Goal: Task Accomplishment & Management: Use online tool/utility

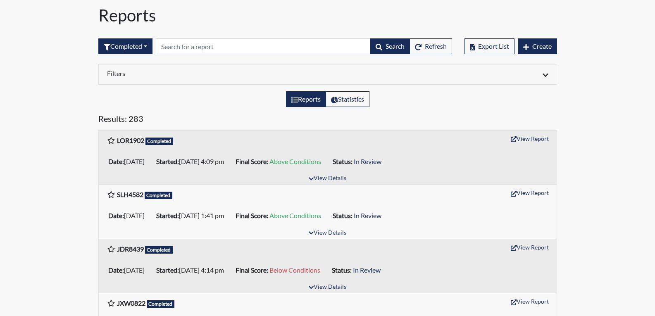
scroll to position [41, 0]
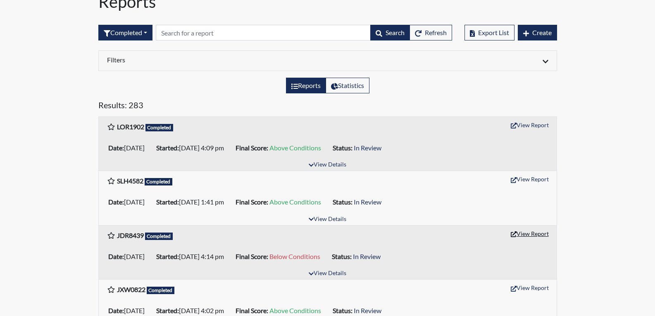
click at [539, 234] on button "View Report" at bounding box center [529, 233] width 45 height 13
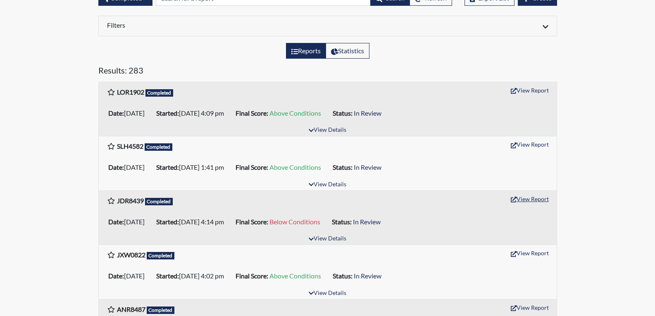
scroll to position [124, 0]
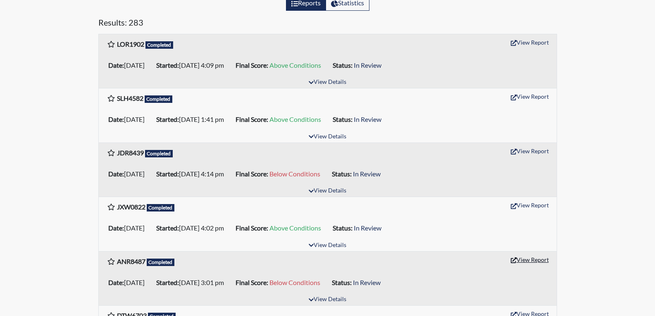
click at [540, 260] on button "View Report" at bounding box center [529, 259] width 45 height 13
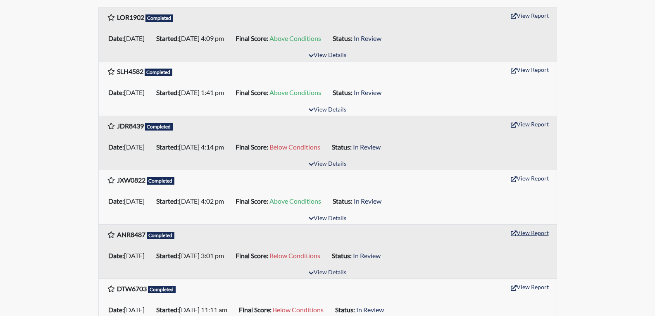
scroll to position [165, 0]
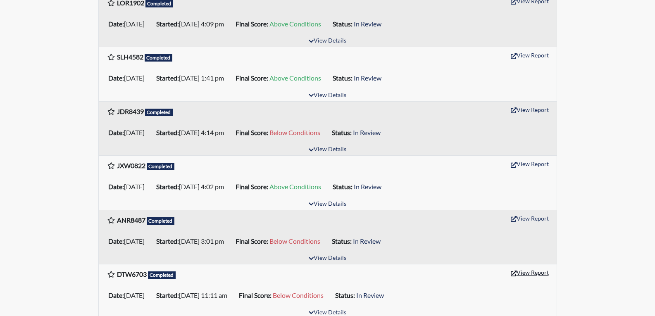
click at [535, 270] on button "View Report" at bounding box center [529, 272] width 45 height 13
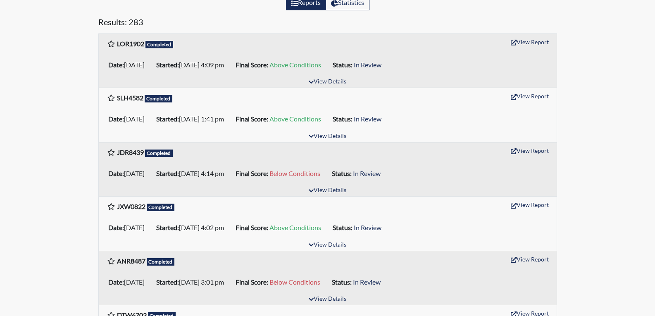
scroll to position [124, 0]
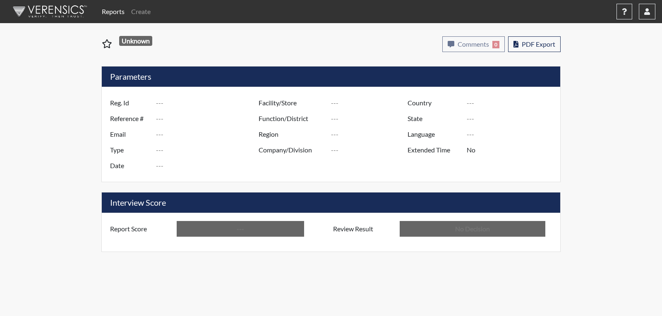
type input "JDR8439"
type input "51063"
type input "---"
type input "Corrections Pre-Employment"
type input "Sep 2, 2025"
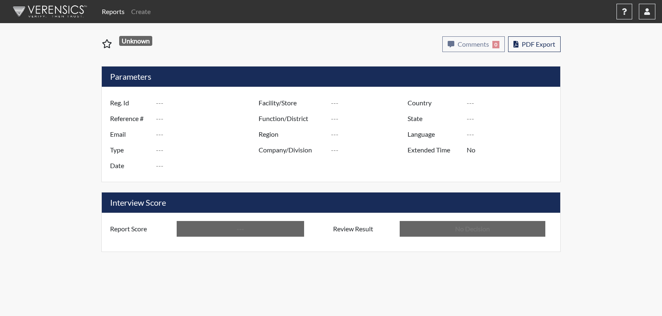
type input "[PERSON_NAME]"
type input "[GEOGRAPHIC_DATA]"
type input "[US_STATE]"
type input "English"
type input "Below Conditions"
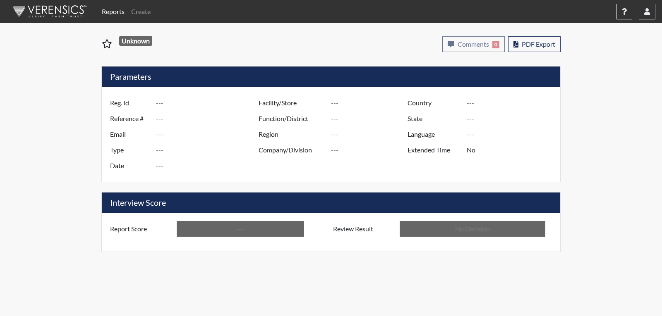
type input "In Review"
type input "ANR8487"
type input "51059"
type input "---"
type input "Corrections Pre-Employment"
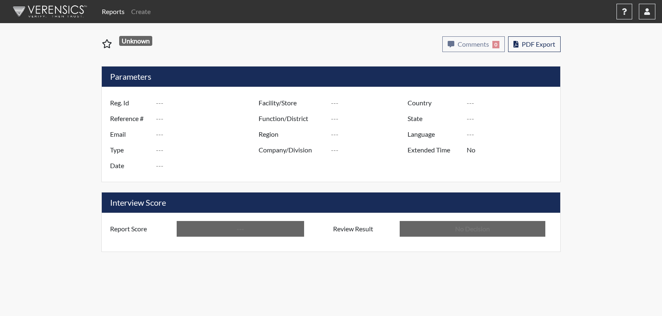
type input "[DATE]"
type input "[PERSON_NAME]"
type input "[GEOGRAPHIC_DATA]"
type input "[US_STATE]"
type input "English"
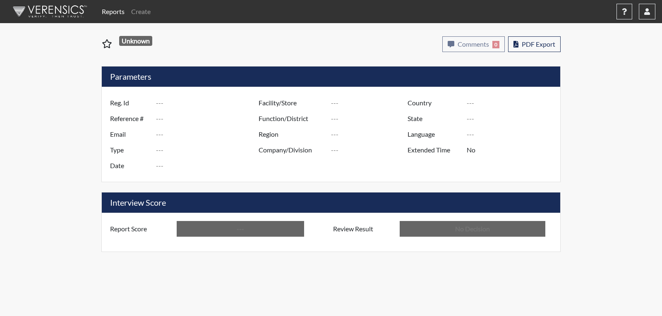
type input "Below Conditions"
type input "In Review"
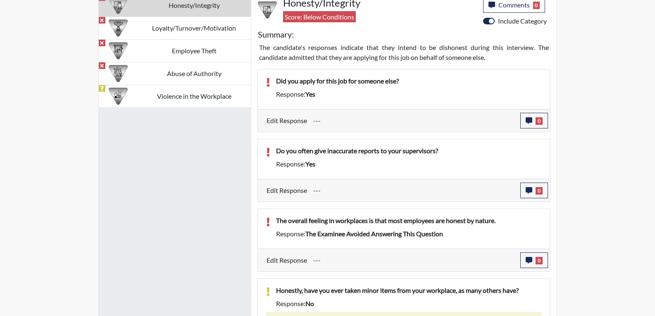
scroll to position [537, 0]
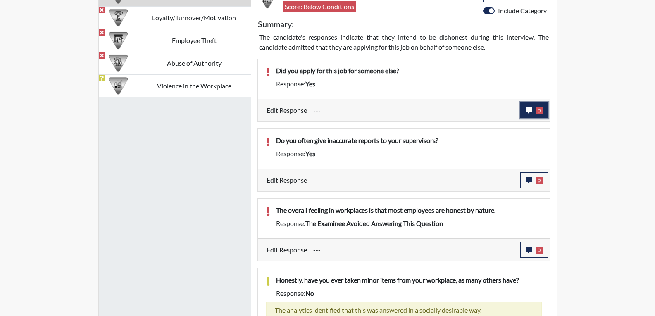
click at [533, 113] on button "0" at bounding box center [535, 111] width 28 height 16
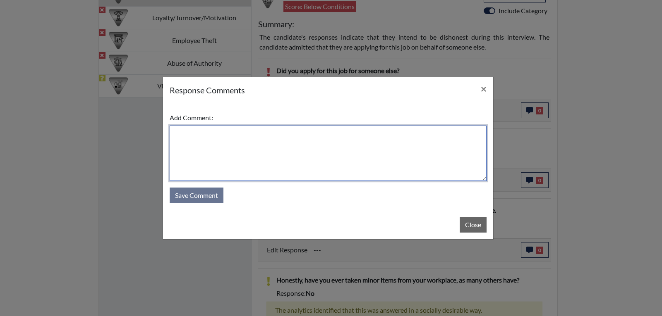
drag, startPoint x: 189, startPoint y: 139, endPoint x: 182, endPoint y: 142, distance: 8.4
click at [189, 141] on textarea at bounding box center [328, 153] width 317 height 55
type textarea "N"
type textarea "No I did not apply for this position for someone else."
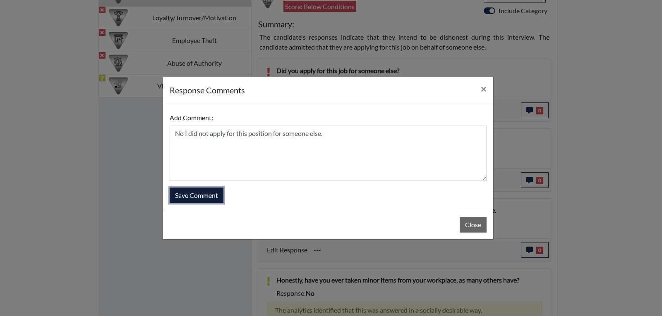
click at [189, 194] on button "Save Comment" at bounding box center [197, 196] width 54 height 16
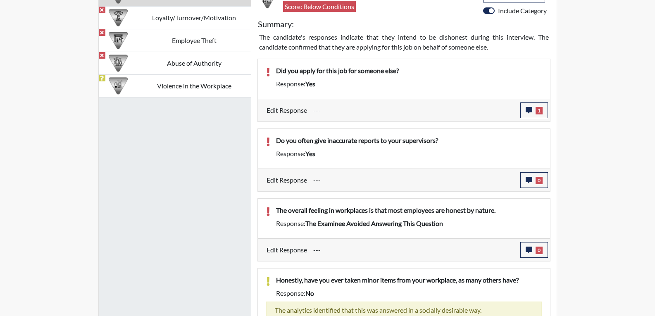
scroll to position [137, 344]
click at [532, 181] on icon "button" at bounding box center [529, 180] width 7 height 7
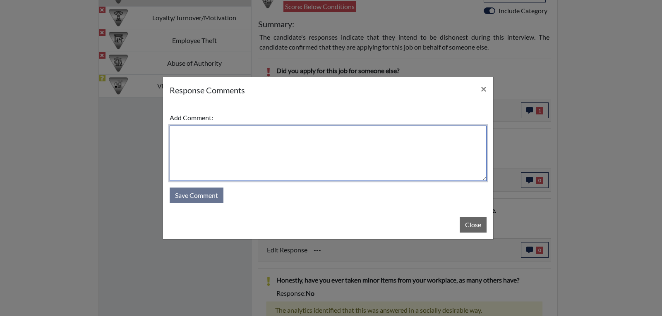
click at [267, 136] on textarea at bounding box center [328, 153] width 317 height 55
type textarea "I do not give inaccurate reports to my supervisor"
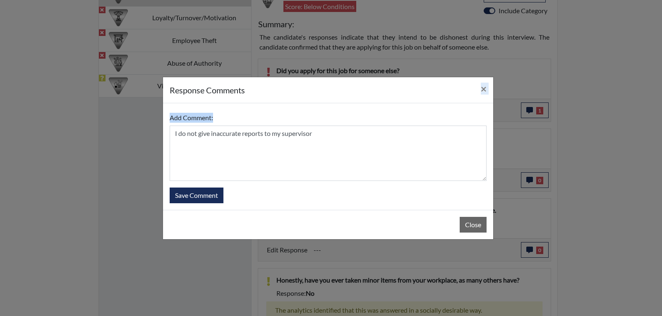
drag, startPoint x: 349, startPoint y: 95, endPoint x: 388, endPoint y: 153, distance: 69.8
click at [354, 103] on div "response Comments × Add Comment: I do not give inaccurate reports to my supervi…" at bounding box center [327, 158] width 331 height 163
click at [199, 191] on button "Save Comment" at bounding box center [197, 196] width 54 height 16
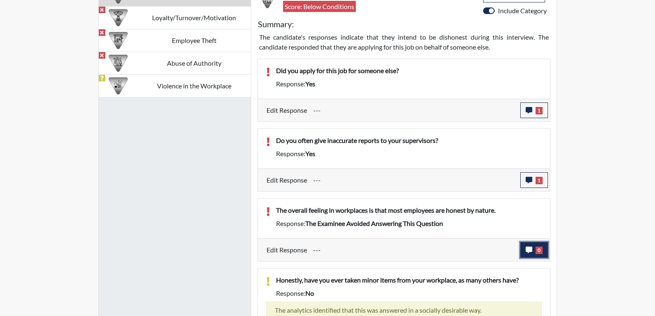
click at [533, 253] on button "0" at bounding box center [535, 250] width 28 height 16
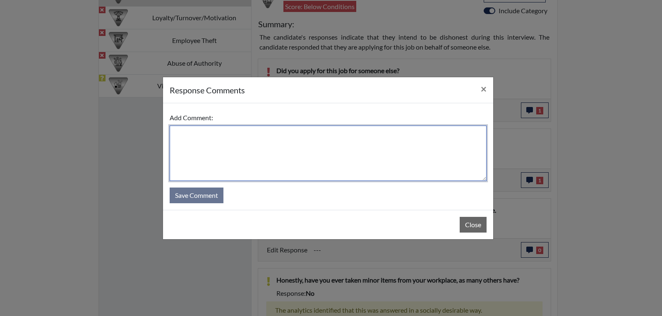
click at [214, 145] on textarea at bounding box center [328, 153] width 317 height 55
type textarea "I feel that most people are honest by nature."
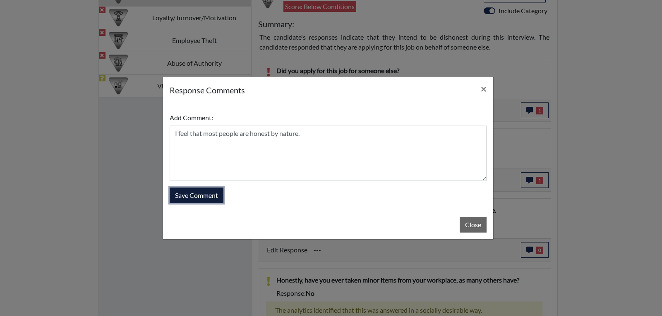
drag, startPoint x: 184, startPoint y: 196, endPoint x: 297, endPoint y: 195, distance: 113.7
click at [184, 196] on button "Save Comment" at bounding box center [197, 196] width 54 height 16
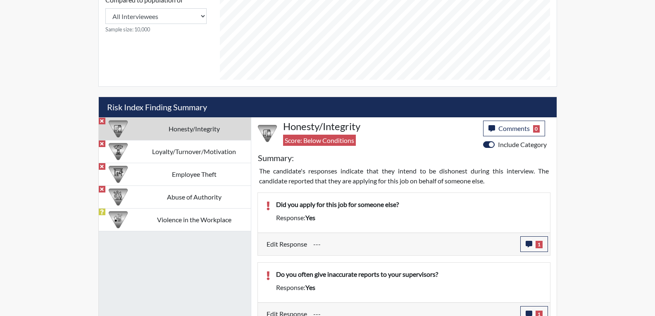
scroll to position [300, 0]
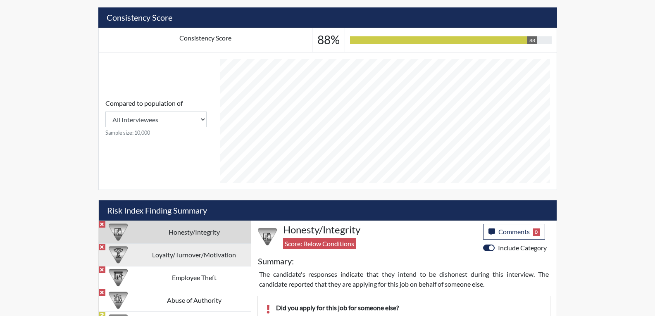
click at [171, 256] on td "Loyalty/Turnover/Motivation" at bounding box center [194, 255] width 113 height 23
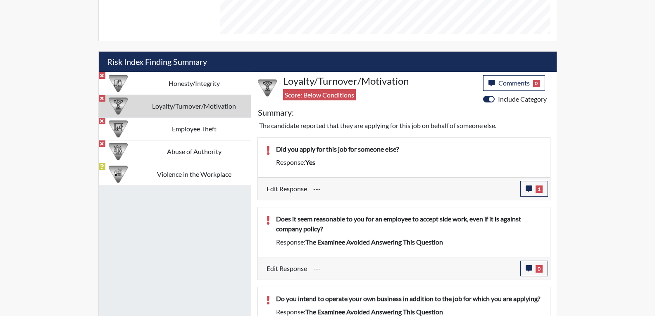
scroll to position [466, 0]
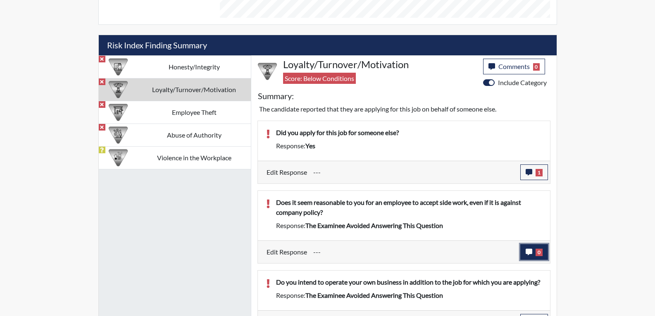
click at [536, 256] on button "0" at bounding box center [535, 252] width 28 height 16
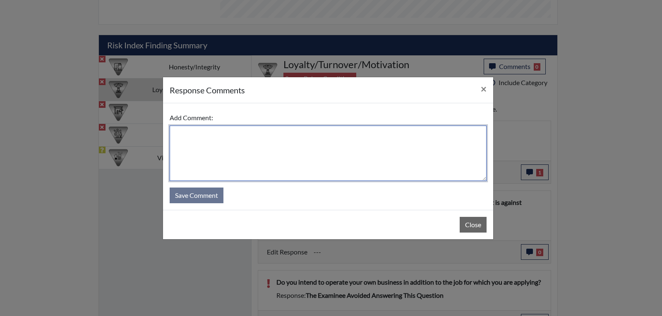
click at [288, 143] on textarea at bounding box center [328, 153] width 317 height 55
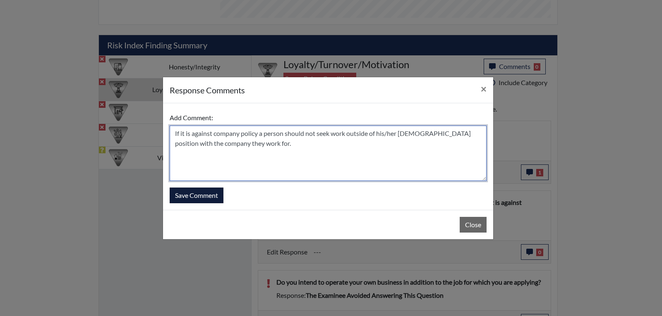
type textarea "If it is against company policy a person should not seek work outside of his/he…"
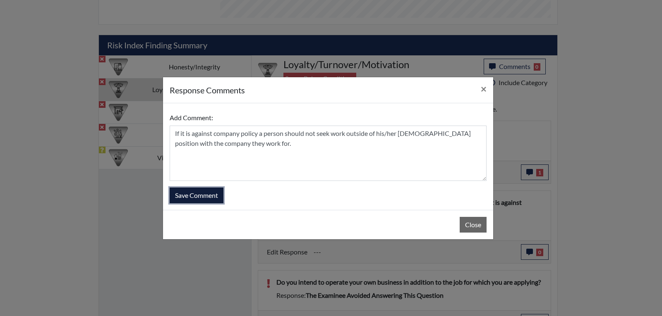
click at [198, 194] on button "Save Comment" at bounding box center [197, 196] width 54 height 16
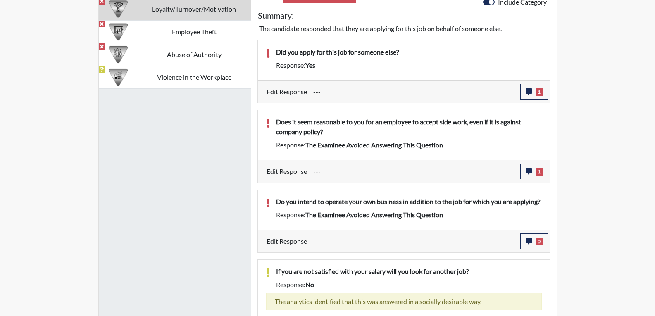
scroll to position [548, 0]
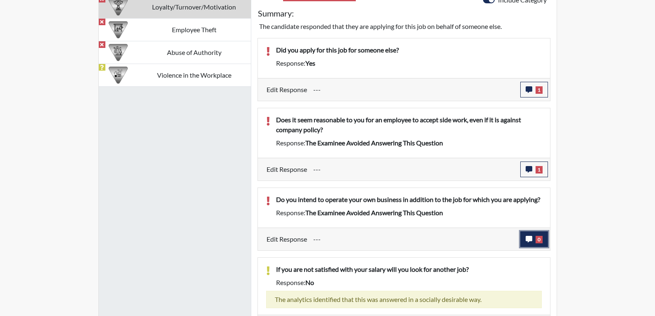
click at [536, 244] on span "0" at bounding box center [539, 239] width 7 height 7
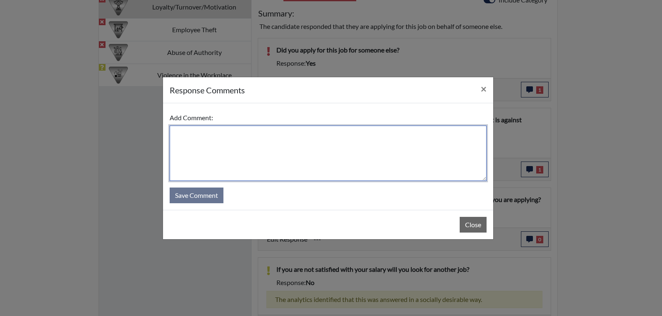
click at [233, 143] on textarea at bounding box center [328, 153] width 317 height 55
type textarea "No I do not intend to operate my own business."
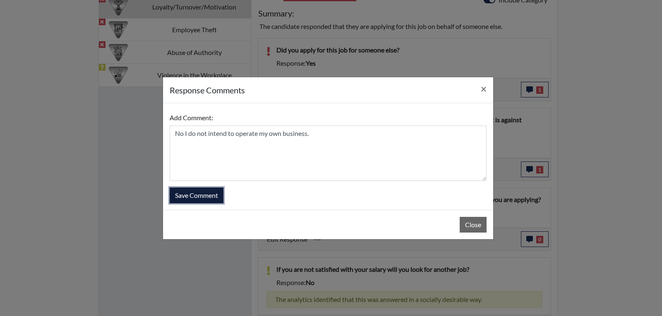
click at [208, 196] on button "Save Comment" at bounding box center [197, 196] width 54 height 16
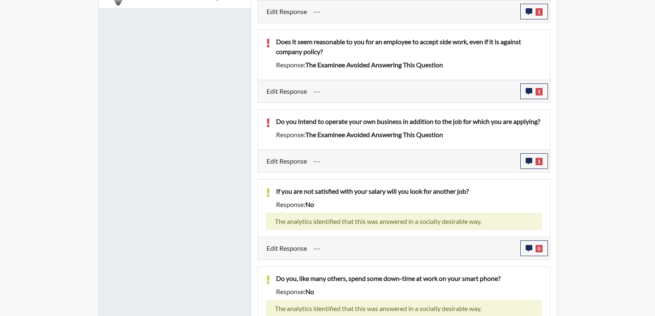
scroll to position [507, 0]
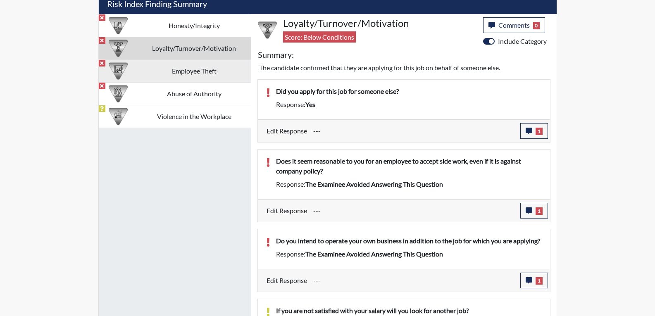
click at [204, 78] on td "Employee Theft" at bounding box center [194, 71] width 113 height 23
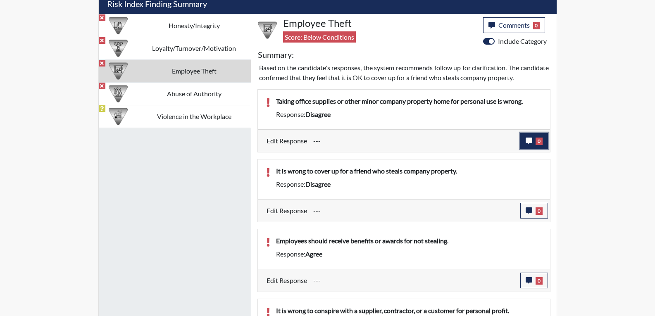
click at [536, 143] on span "0" at bounding box center [539, 141] width 7 height 7
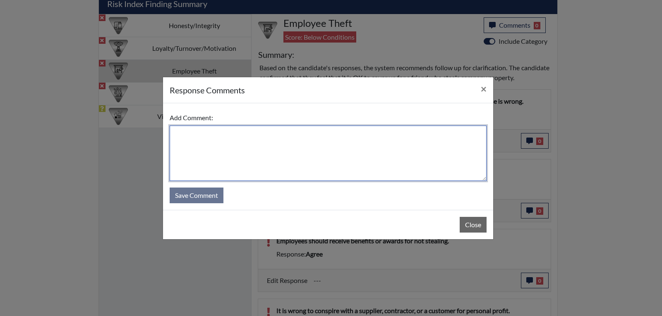
click at [194, 136] on textarea at bounding box center [328, 153] width 317 height 55
type textarea "I agree that it is wrong to take anything from you company"
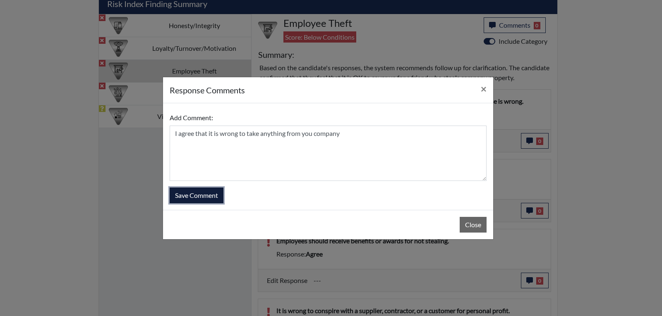
click at [189, 196] on button "Save Comment" at bounding box center [197, 196] width 54 height 16
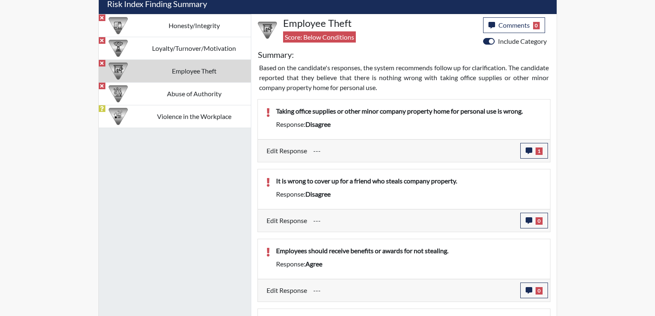
scroll to position [137, 344]
click at [530, 226] on button "0" at bounding box center [535, 221] width 28 height 16
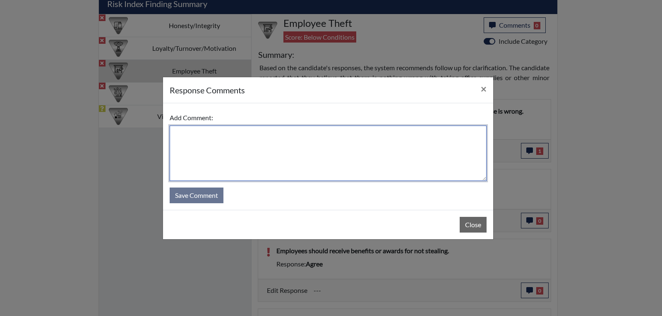
click at [240, 135] on textarea at bounding box center [328, 153] width 317 height 55
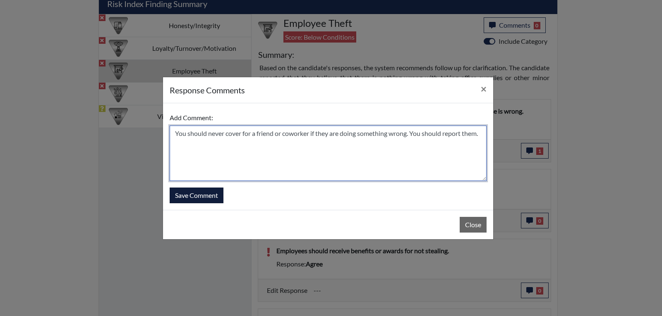
type textarea "You should never cover for a friend or coworker if they are doing something wro…"
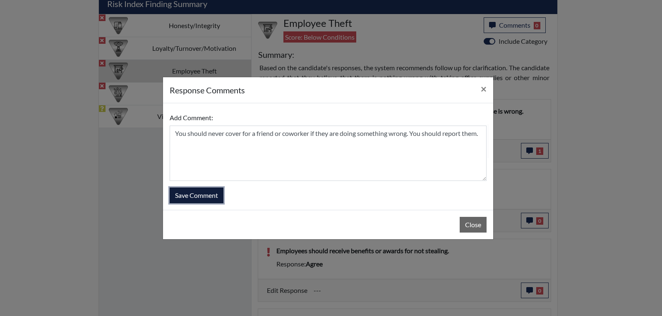
drag, startPoint x: 189, startPoint y: 192, endPoint x: 322, endPoint y: 211, distance: 134.0
click at [192, 192] on button "Save Comment" at bounding box center [197, 196] width 54 height 16
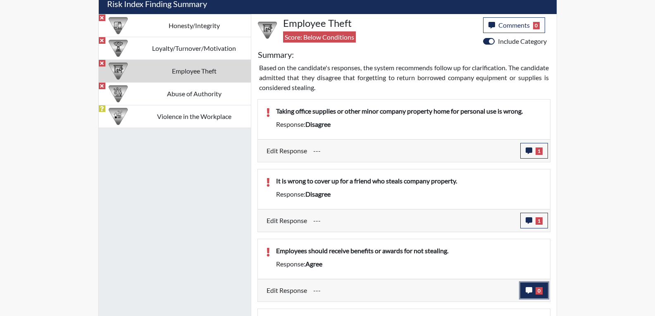
click at [528, 297] on button "0" at bounding box center [535, 291] width 28 height 16
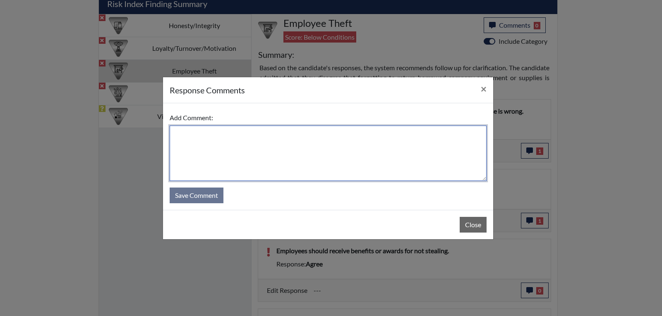
click at [243, 154] on textarea at bounding box center [328, 153] width 317 height 55
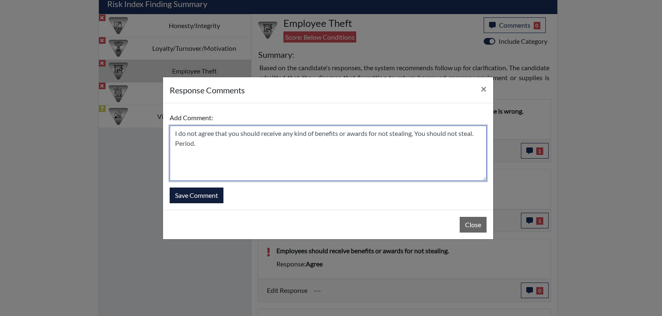
type textarea "I do not agree that you should receive any kind of benefits or awards for not s…"
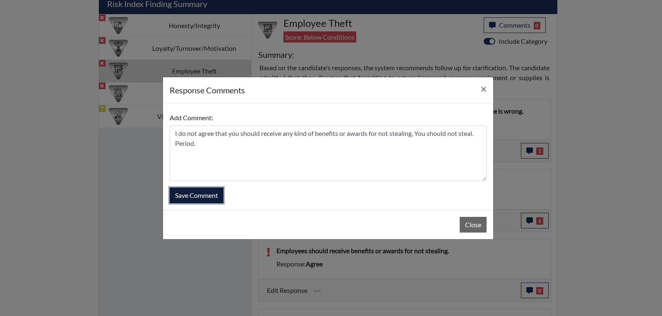
click at [201, 197] on button "Save Comment" at bounding box center [197, 196] width 54 height 16
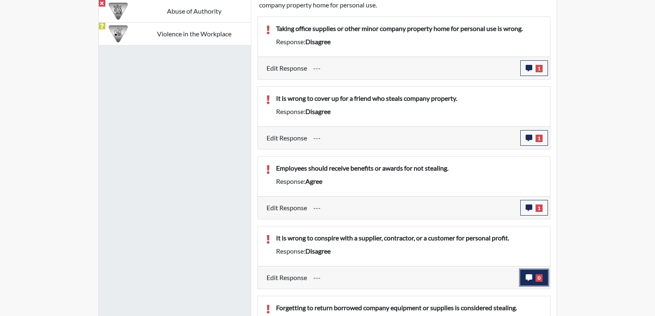
click at [526, 281] on icon "button" at bounding box center [529, 278] width 7 height 7
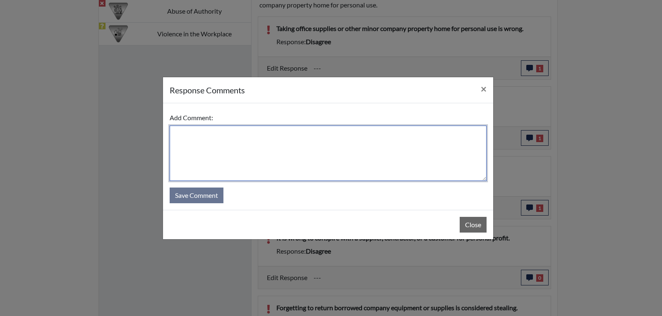
click at [307, 145] on textarea at bounding box center [328, 153] width 317 height 55
type textarea "Yes this is wrong to do."
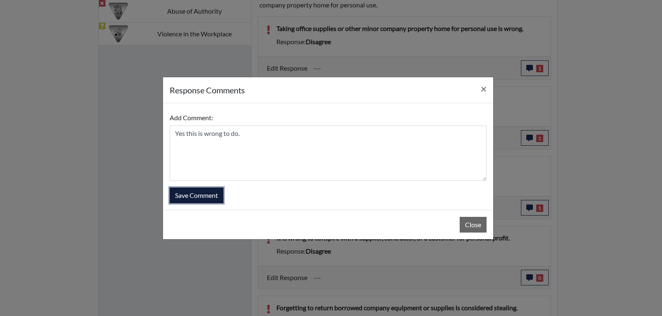
drag, startPoint x: 209, startPoint y: 196, endPoint x: 246, endPoint y: 196, distance: 37.2
click at [210, 196] on button "Save Comment" at bounding box center [197, 196] width 54 height 16
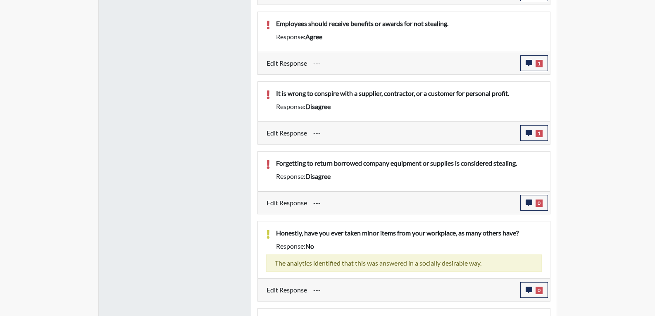
scroll to position [755, 0]
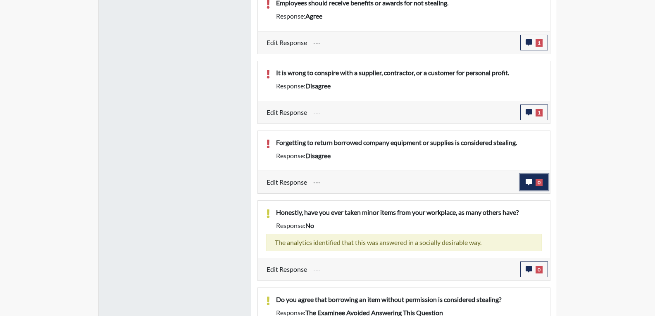
click at [530, 179] on icon "button" at bounding box center [529, 182] width 7 height 7
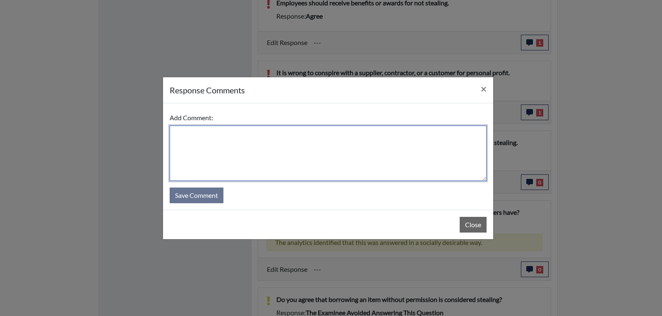
click at [216, 136] on textarea at bounding box center [328, 153] width 317 height 55
type textarea "I"
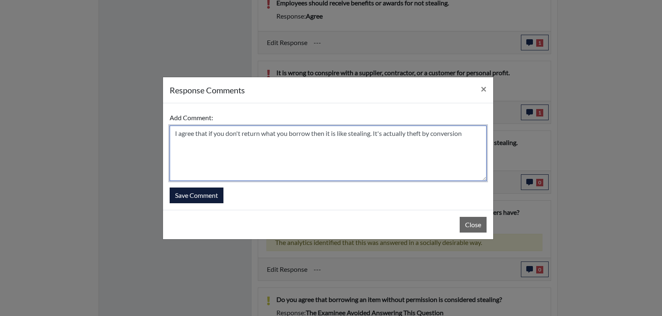
type textarea "I agree that if you don't return what you borrow then it is like stealing. It's…"
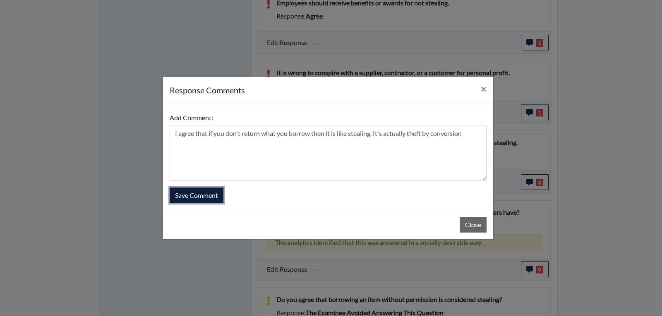
click at [196, 193] on button "Save Comment" at bounding box center [197, 196] width 54 height 16
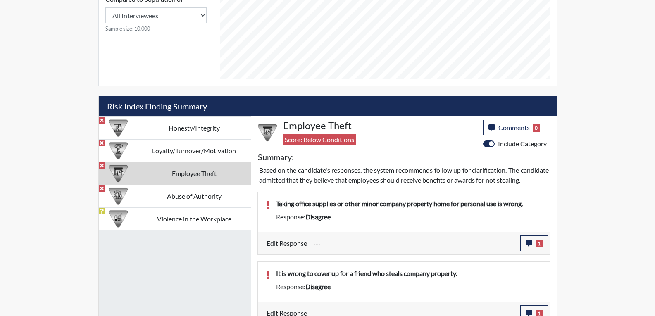
scroll to position [403, 0]
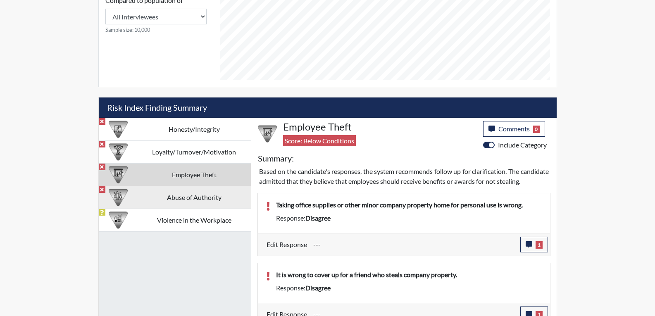
click at [172, 201] on td "Abuse of Authority" at bounding box center [194, 197] width 113 height 23
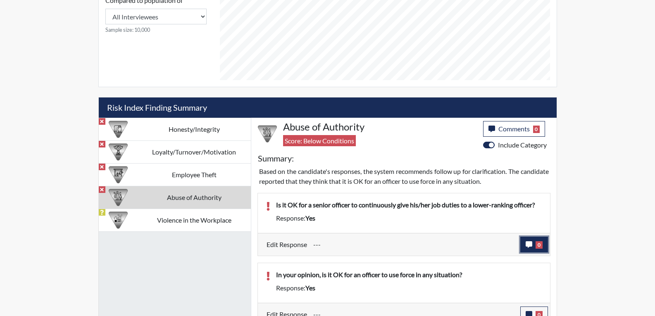
click at [527, 248] on icon "button" at bounding box center [529, 244] width 7 height 7
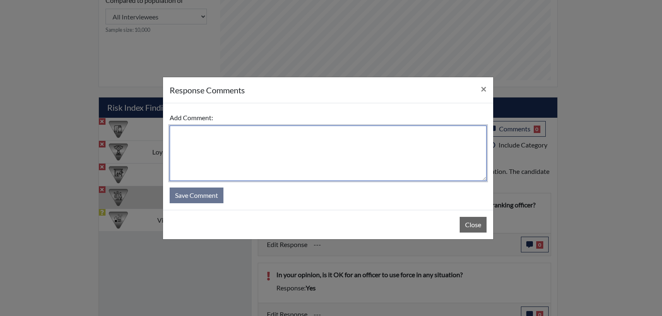
click at [281, 146] on textarea at bounding box center [328, 153] width 317 height 55
type textarea "No it is not ok for a senior office to give lower ranking officers to do his wo…"
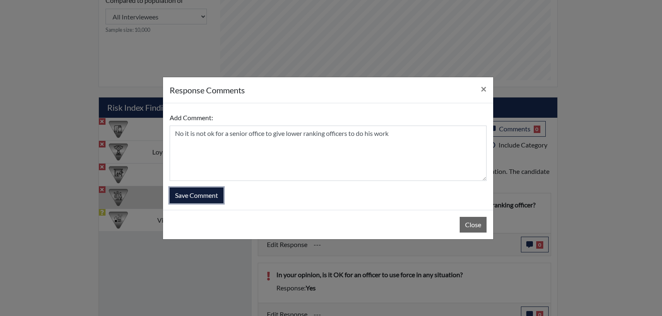
click at [191, 195] on button "Save Comment" at bounding box center [197, 196] width 54 height 16
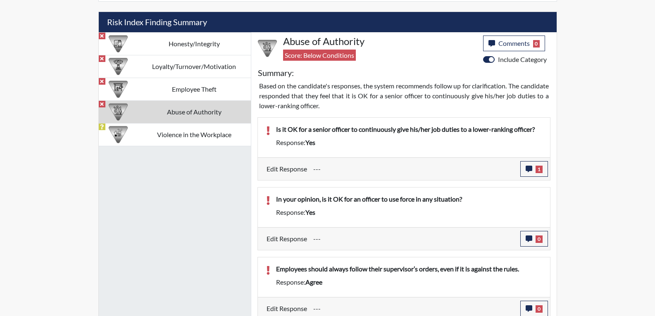
scroll to position [590, 0]
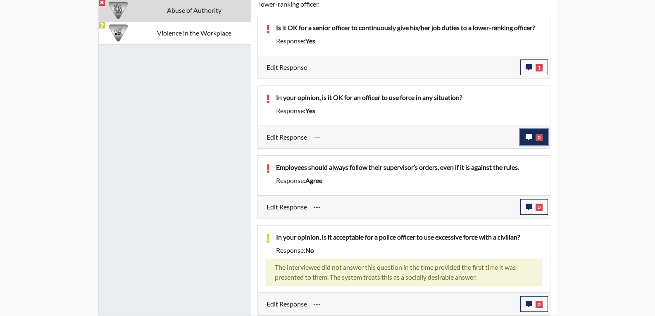
click at [537, 138] on span "0" at bounding box center [539, 137] width 7 height 7
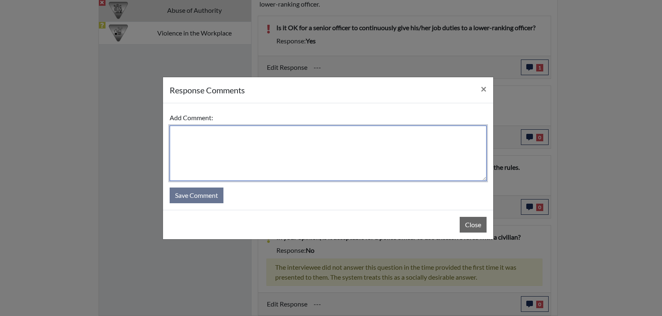
click at [237, 143] on textarea at bounding box center [328, 153] width 317 height 55
type textarea "No, an officer should not use, use of force in any situation."
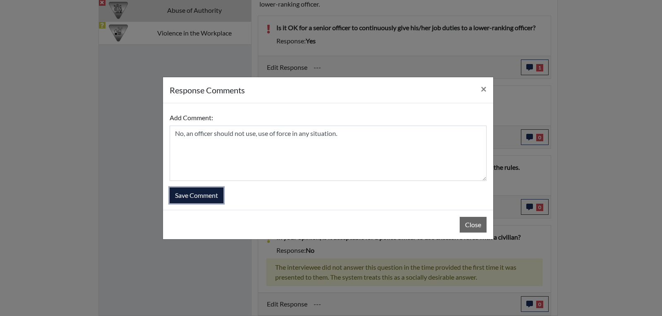
click at [185, 198] on button "Save Comment" at bounding box center [197, 196] width 54 height 16
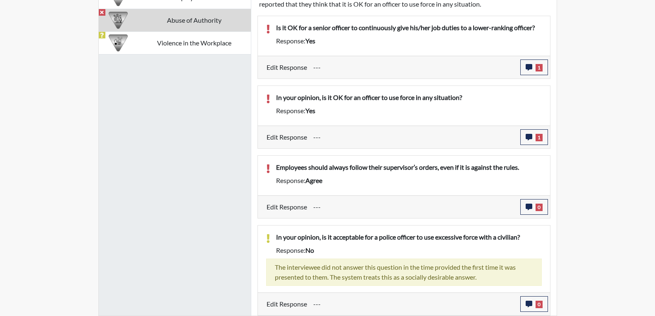
scroll to position [137, 344]
click at [530, 210] on button "0" at bounding box center [535, 207] width 28 height 16
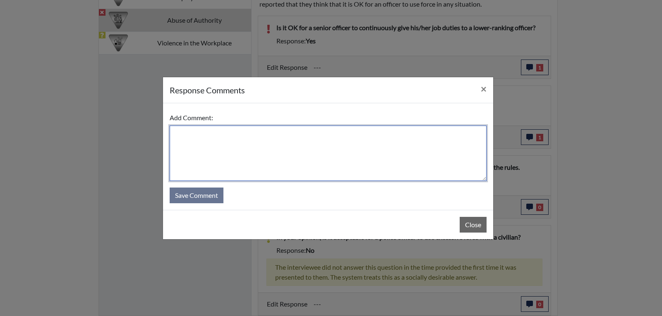
click at [270, 150] on textarea at bounding box center [328, 153] width 317 height 55
type textarea "y"
type textarea "You should no"
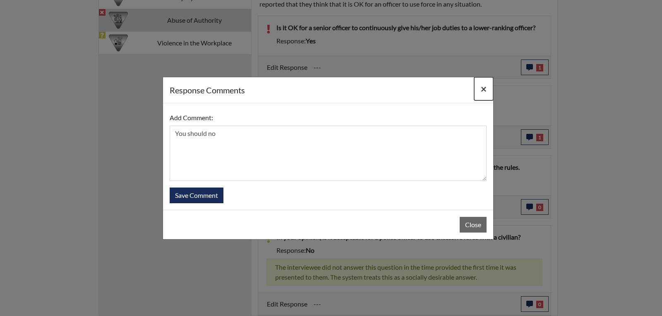
click at [483, 87] on span "×" at bounding box center [483, 89] width 6 height 12
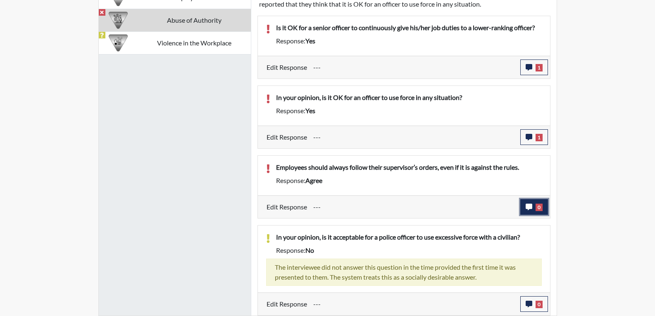
click at [531, 210] on button "0" at bounding box center [535, 207] width 28 height 16
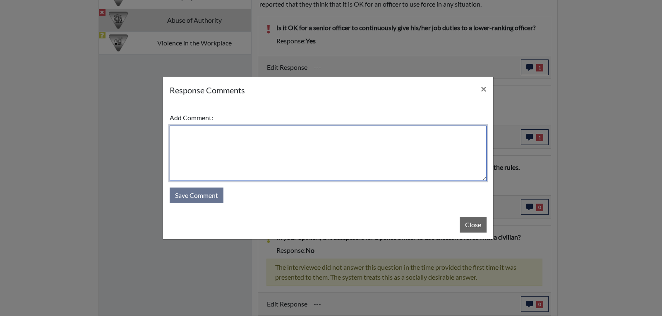
click at [216, 132] on textarea at bounding box center [328, 153] width 317 height 55
type textarea "You should not follow your supervisor's advise if it is against the rules"
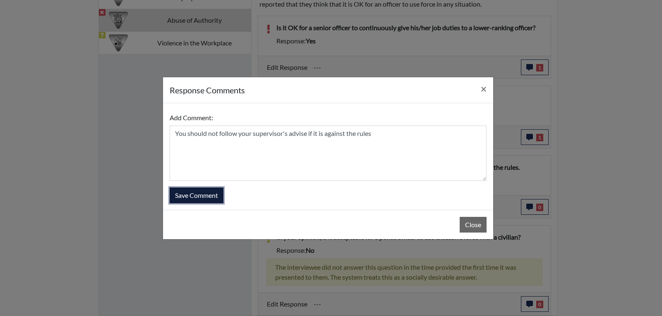
drag, startPoint x: 192, startPoint y: 193, endPoint x: 334, endPoint y: 189, distance: 141.9
click at [195, 193] on button "Save Comment" at bounding box center [197, 196] width 54 height 16
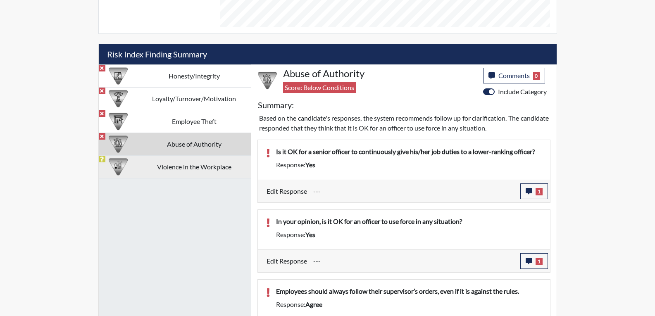
click at [200, 167] on td "Violence in the Workplace" at bounding box center [194, 166] width 113 height 23
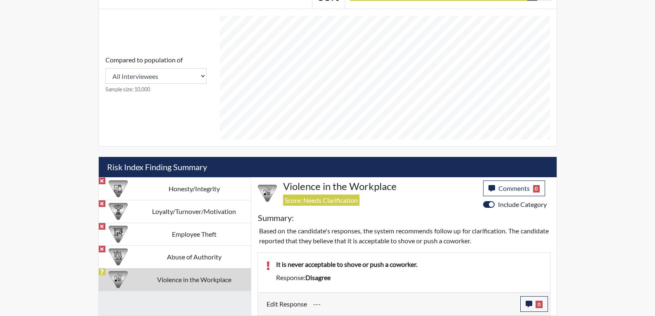
scroll to position [344, 0]
click at [530, 308] on button "0" at bounding box center [535, 304] width 28 height 16
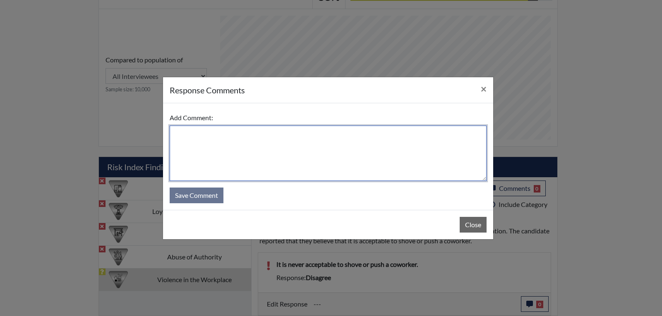
click at [233, 149] on textarea at bounding box center [328, 153] width 317 height 55
type textarea "You should never push or shove a coworker."
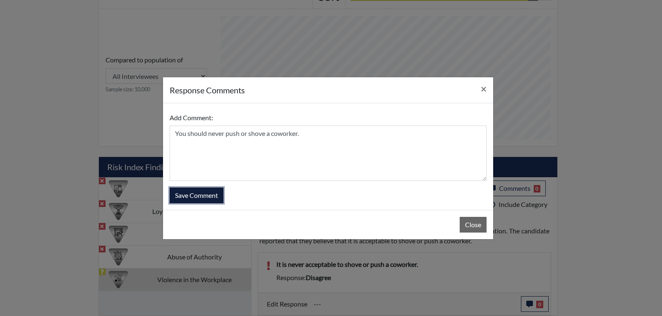
click at [202, 197] on button "Save Comment" at bounding box center [197, 196] width 54 height 16
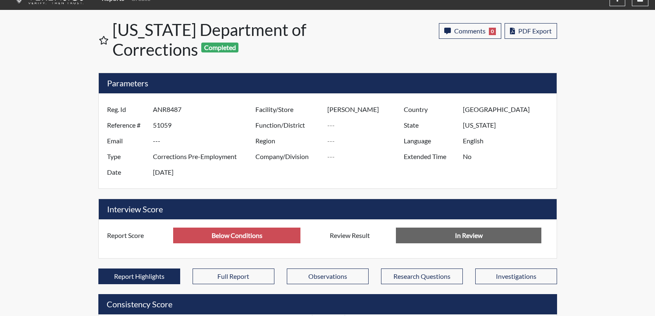
scroll to position [13, 0]
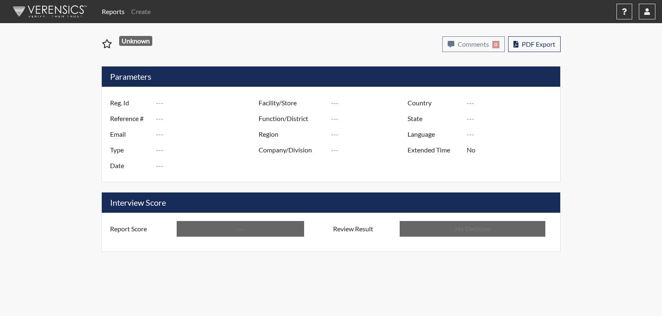
type input "DTW6703"
type input "51043"
type input "---"
type input "Corrections Pre-Employment"
type input "[DATE]"
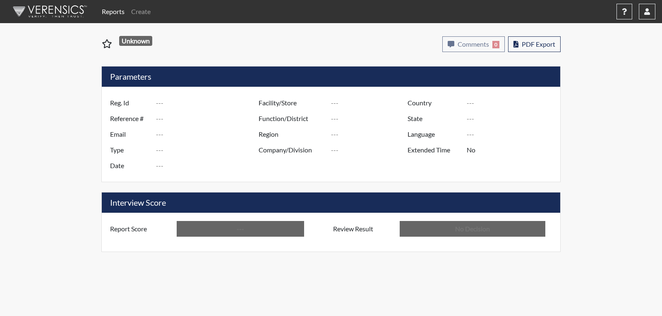
type input "[PERSON_NAME]"
type input "[GEOGRAPHIC_DATA]"
type input "[US_STATE]"
type input "English"
type input "Below Conditions"
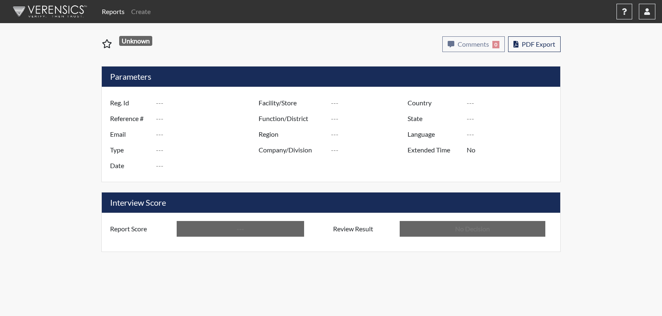
type input "In Review"
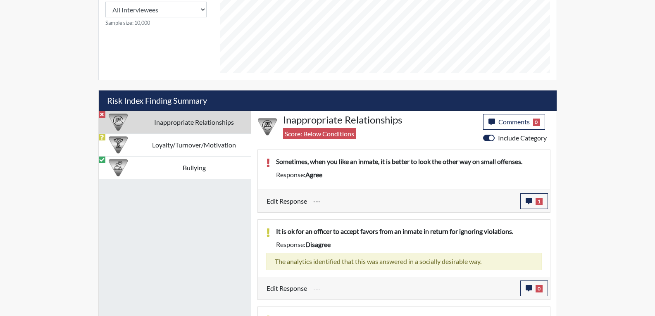
scroll to position [413, 0]
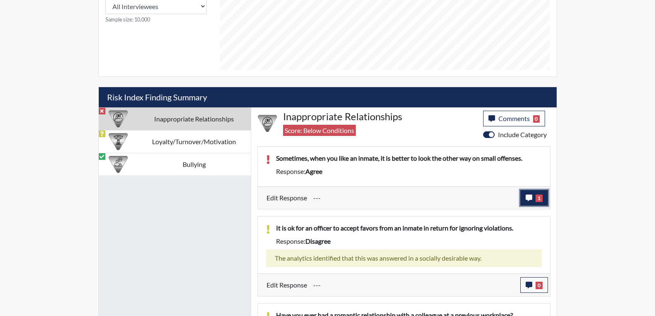
click at [532, 201] on icon "button" at bounding box center [529, 198] width 7 height 7
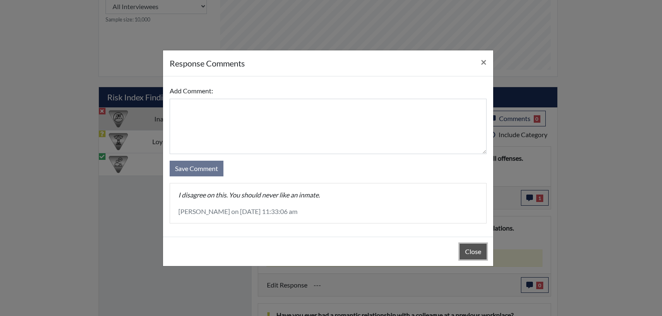
drag, startPoint x: 470, startPoint y: 252, endPoint x: 473, endPoint y: 242, distance: 10.5
click at [470, 251] on button "Close" at bounding box center [472, 252] width 27 height 16
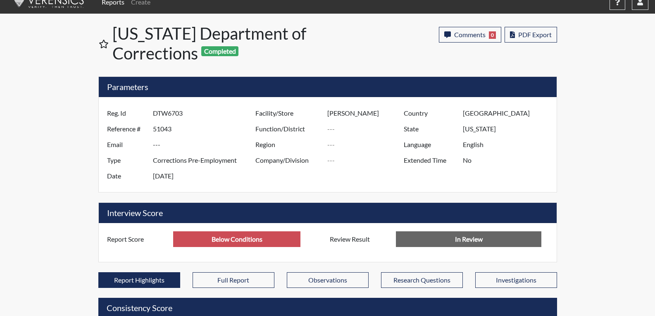
scroll to position [0, 0]
